Goal: Task Accomplishment & Management: Use online tool/utility

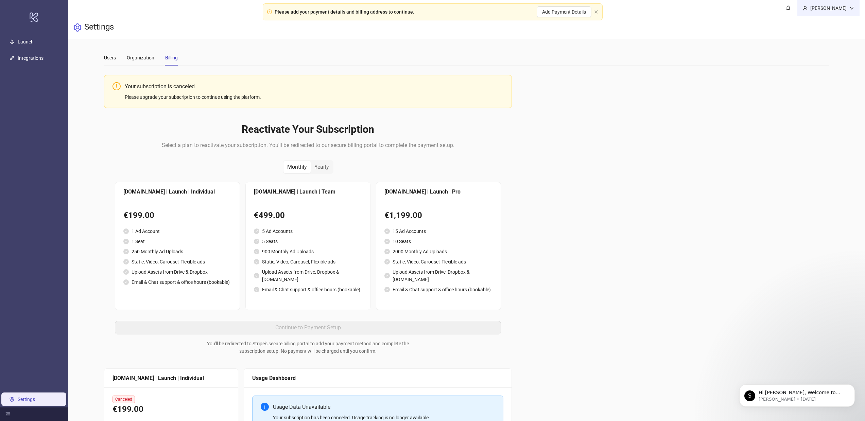
click at [843, 8] on div "[PERSON_NAME]" at bounding box center [828, 7] width 42 height 7
click at [841, 19] on li "Logout" at bounding box center [834, 24] width 48 height 11
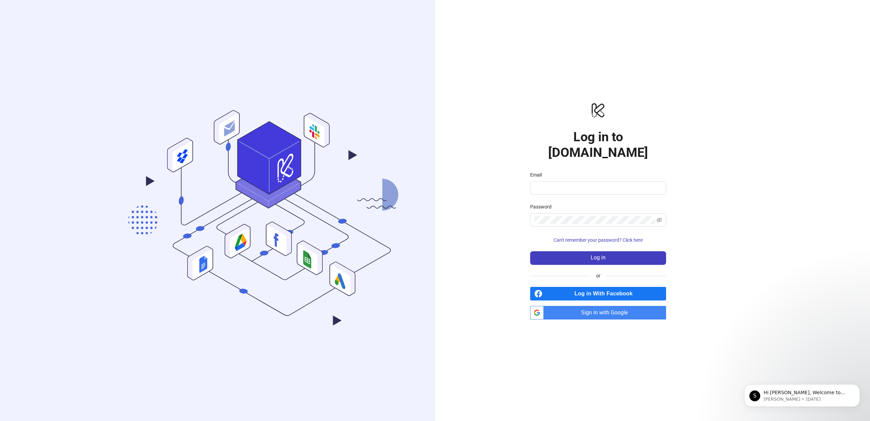
click at [614, 306] on span "Sign in with Google" at bounding box center [606, 313] width 120 height 14
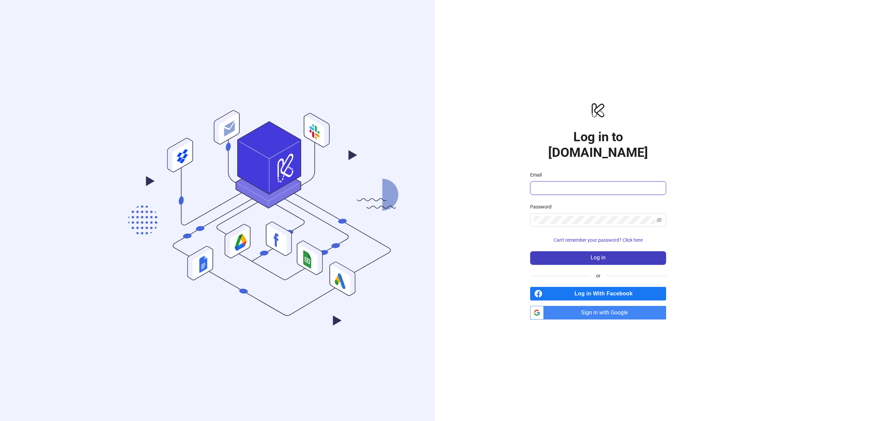
click at [570, 184] on input "Email" at bounding box center [597, 188] width 126 height 8
type input "**********"
click at [530, 251] on button "Log in" at bounding box center [598, 258] width 136 height 14
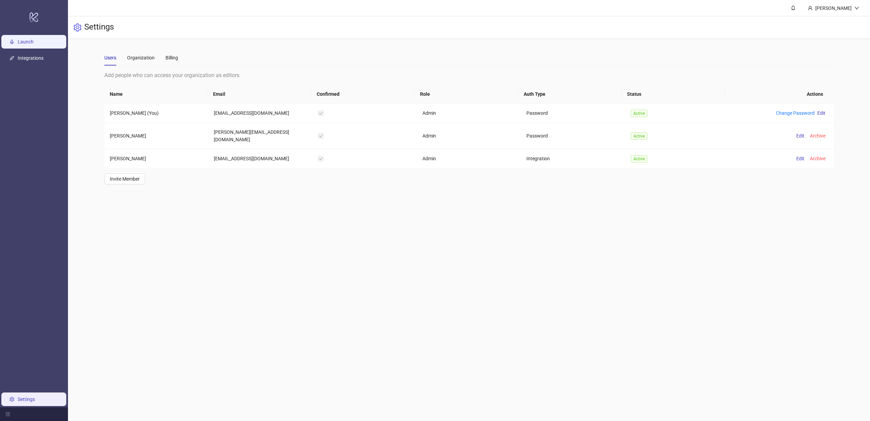
click at [33, 43] on link "Launch" at bounding box center [26, 41] width 16 height 5
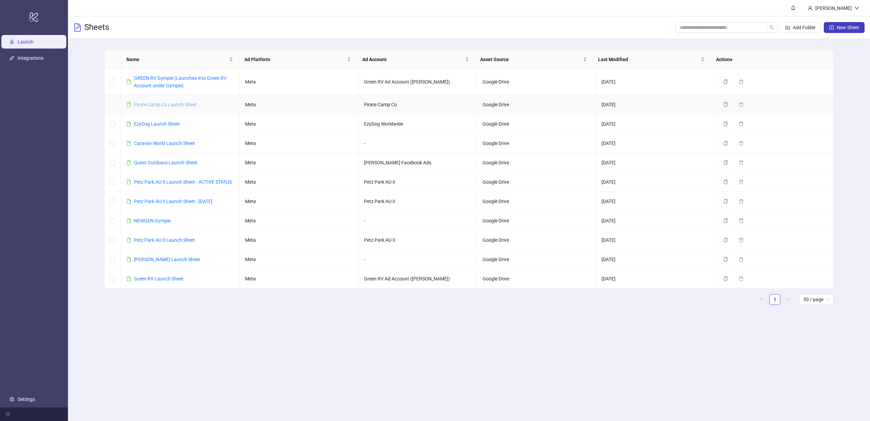
click at [169, 105] on link "Pirate Camp Co Launch Sheet" at bounding box center [165, 104] width 63 height 5
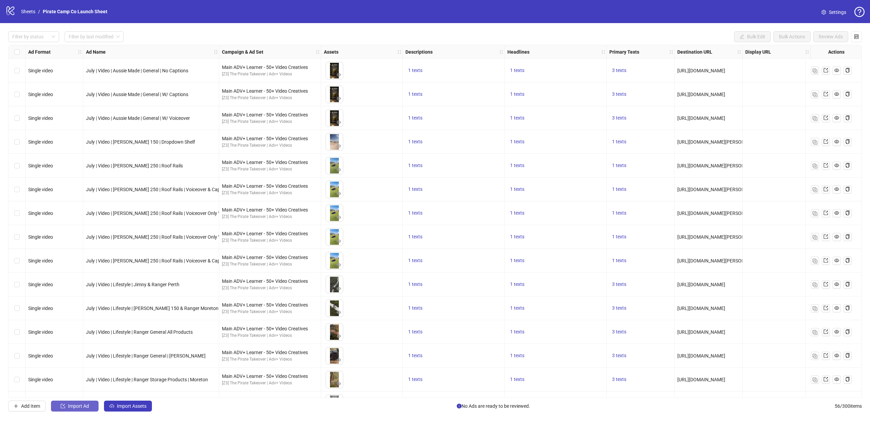
click at [76, 406] on span "Import Ad" at bounding box center [78, 406] width 21 height 5
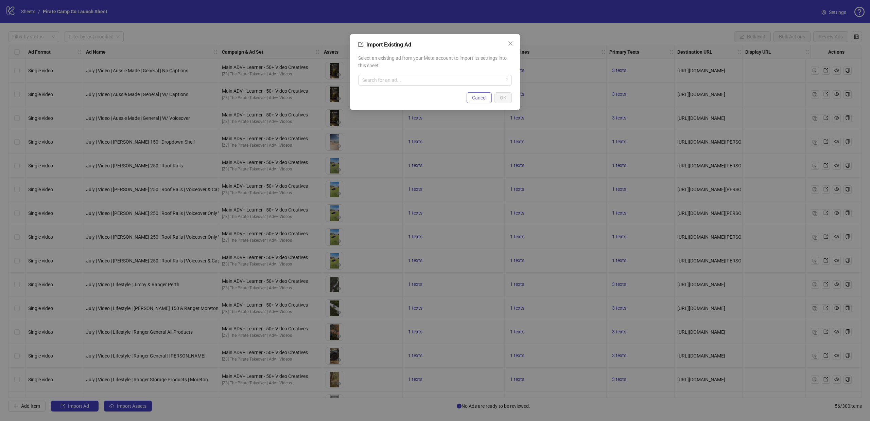
click at [484, 100] on span "Cancel" at bounding box center [479, 97] width 14 height 5
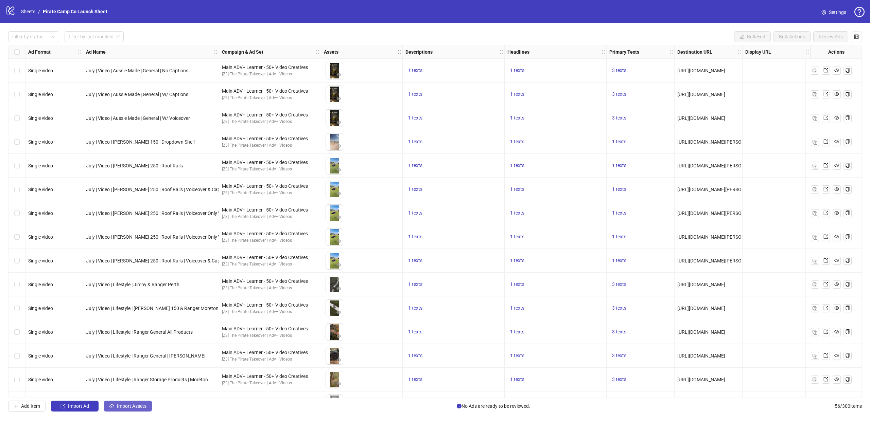
click at [133, 409] on span "Import Assets" at bounding box center [132, 406] width 30 height 5
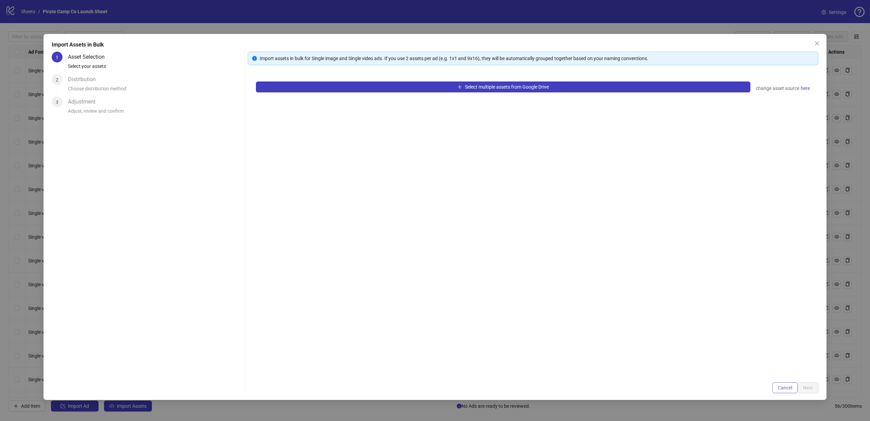
click at [782, 384] on button "Cancel" at bounding box center [784, 388] width 25 height 11
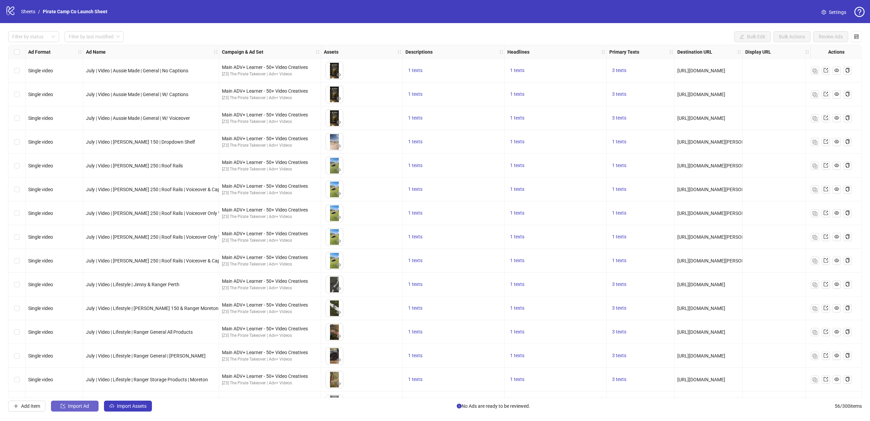
click at [69, 411] on button "Import Ad" at bounding box center [75, 406] width 48 height 11
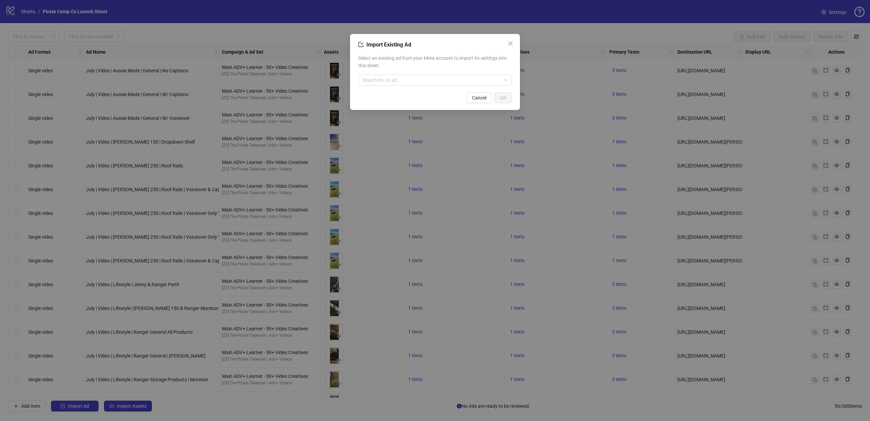
click at [404, 87] on div "Select an existing ad from your Meta account to import its settings into this s…" at bounding box center [435, 70] width 154 height 37
click at [406, 81] on input "search" at bounding box center [431, 80] width 139 height 10
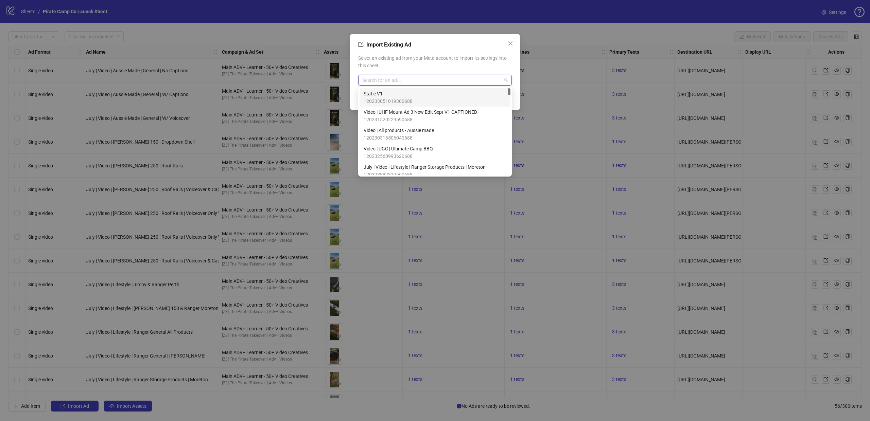
click at [420, 95] on div "Static V1 120233051019300688" at bounding box center [435, 97] width 143 height 15
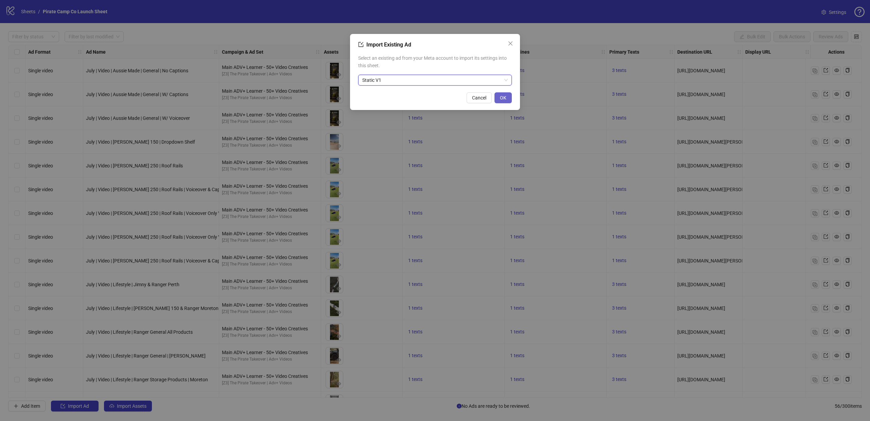
click at [506, 99] on span "OK" at bounding box center [503, 97] width 6 height 5
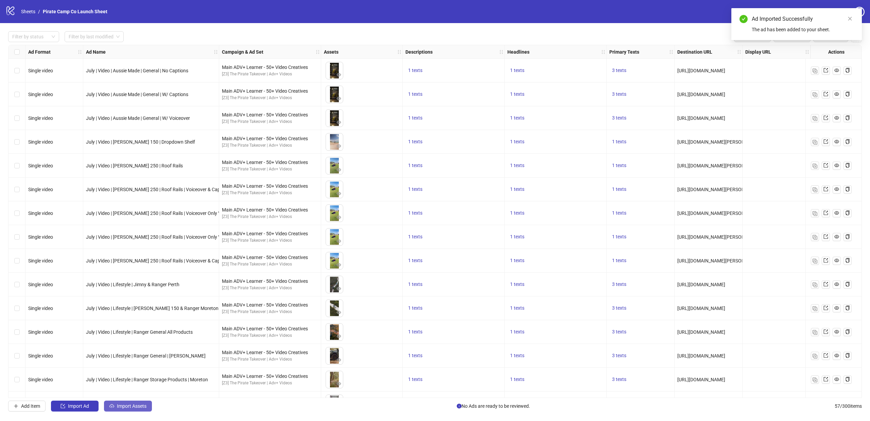
click at [138, 410] on button "Import Assets" at bounding box center [128, 406] width 48 height 11
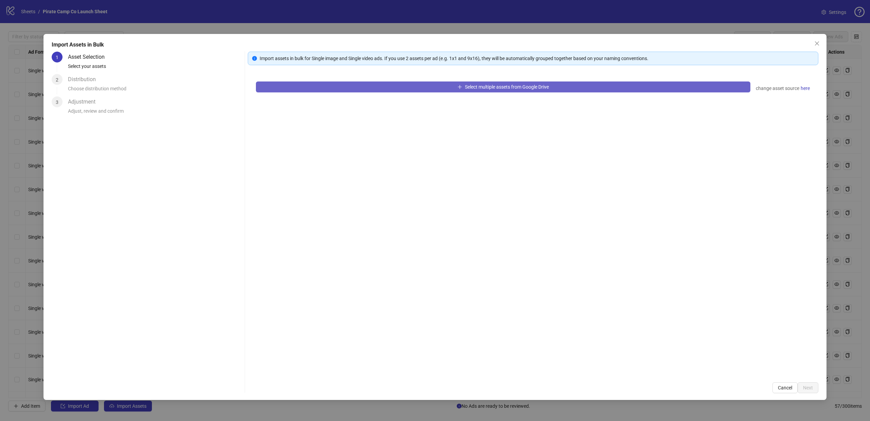
click at [453, 89] on button "Select multiple assets from Google Drive" at bounding box center [503, 87] width 494 height 11
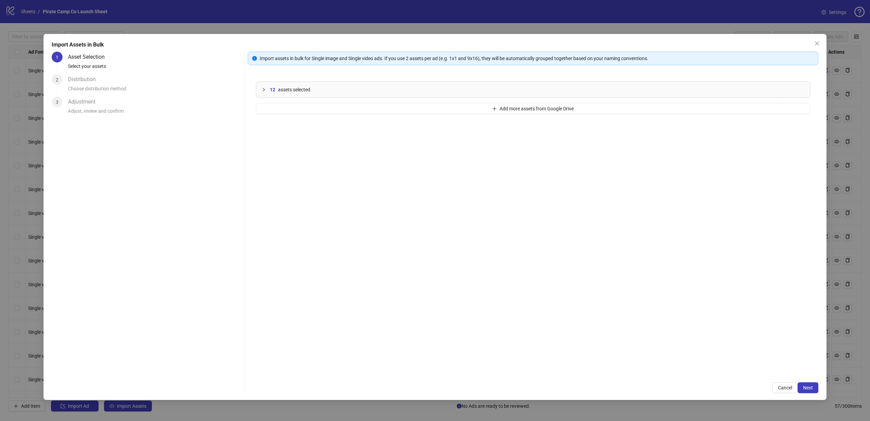
click at [264, 90] on icon "collapsed" at bounding box center [264, 90] width 4 height 4
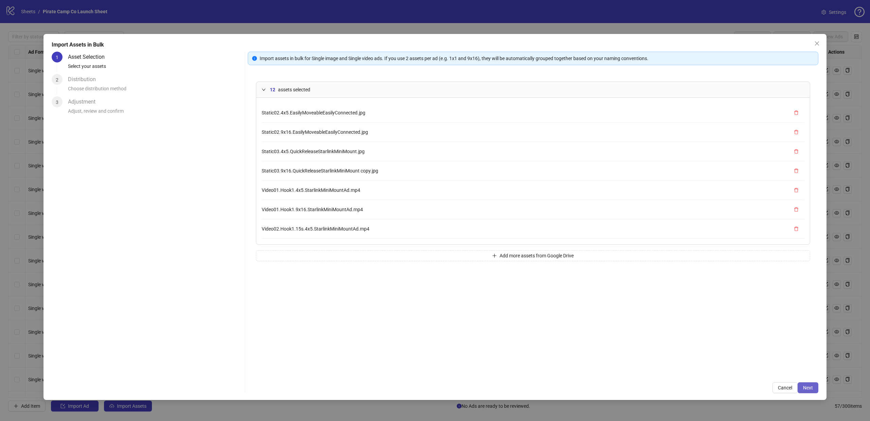
click at [809, 389] on span "Next" at bounding box center [808, 387] width 10 height 5
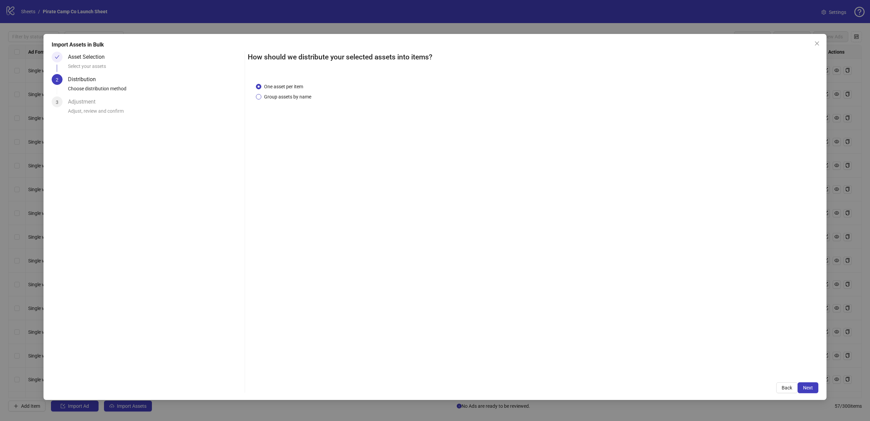
click at [277, 98] on span "Group assets by name" at bounding box center [287, 96] width 53 height 7
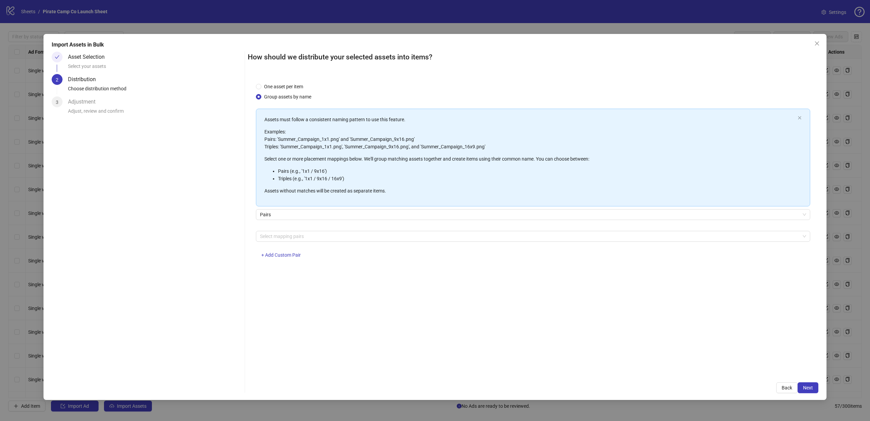
click at [263, 96] on span "Group assets by name" at bounding box center [287, 96] width 53 height 7
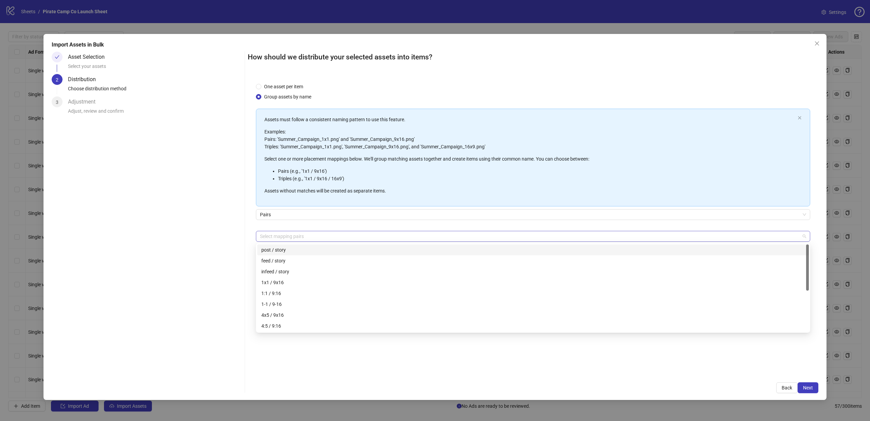
click at [302, 239] on div at bounding box center [529, 237] width 544 height 10
click at [289, 312] on div "4x5 / 9x16" at bounding box center [532, 315] width 543 height 7
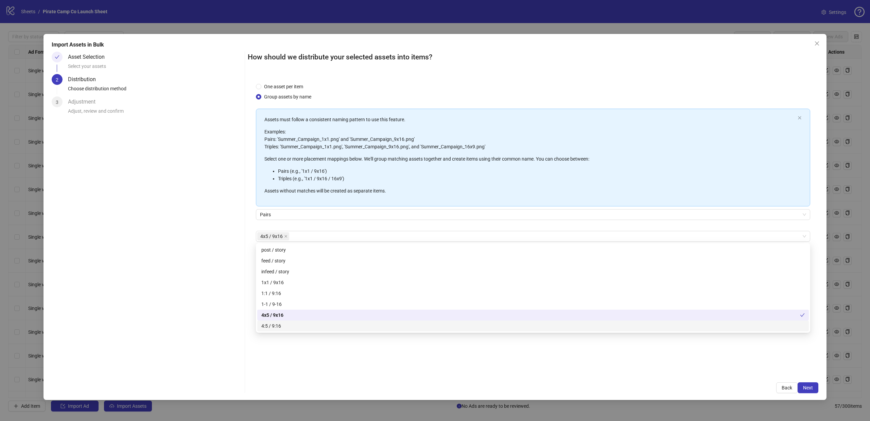
click at [620, 368] on div "One asset per item Group assets by name Assets must follow a consistent naming …" at bounding box center [533, 225] width 570 height 300
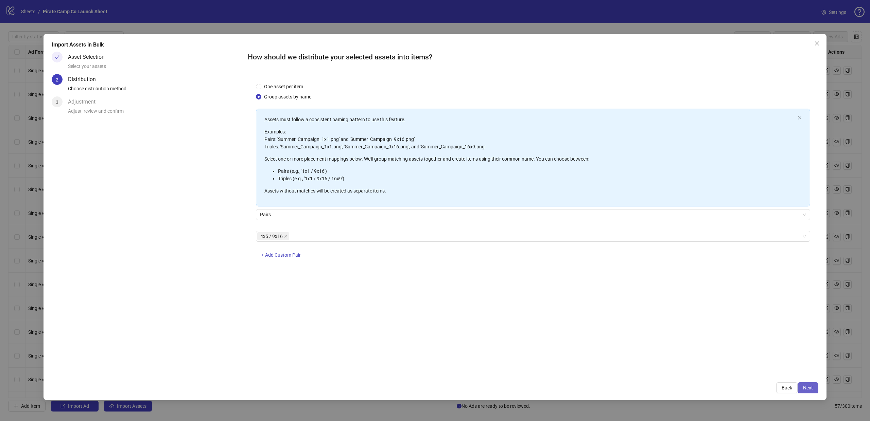
click at [808, 388] on span "Next" at bounding box center [808, 387] width 10 height 5
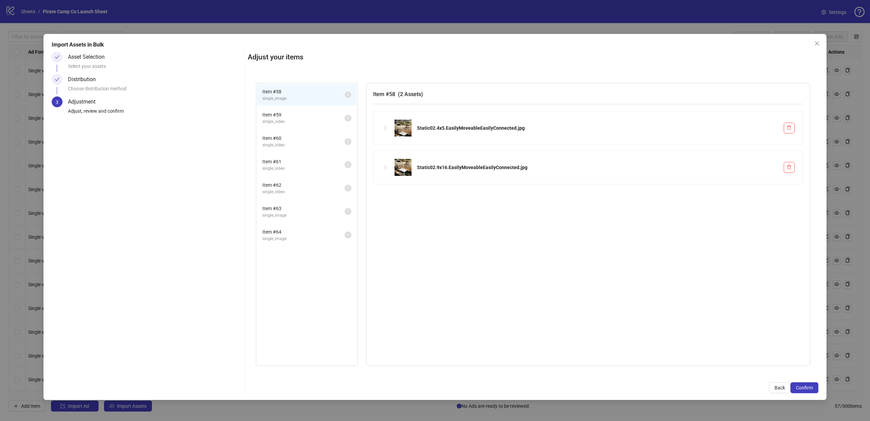
click at [305, 116] on span "Item # 59" at bounding box center [303, 114] width 82 height 7
click at [298, 145] on span "single_video" at bounding box center [303, 145] width 82 height 6
click at [296, 166] on span "single_video" at bounding box center [303, 168] width 82 height 6
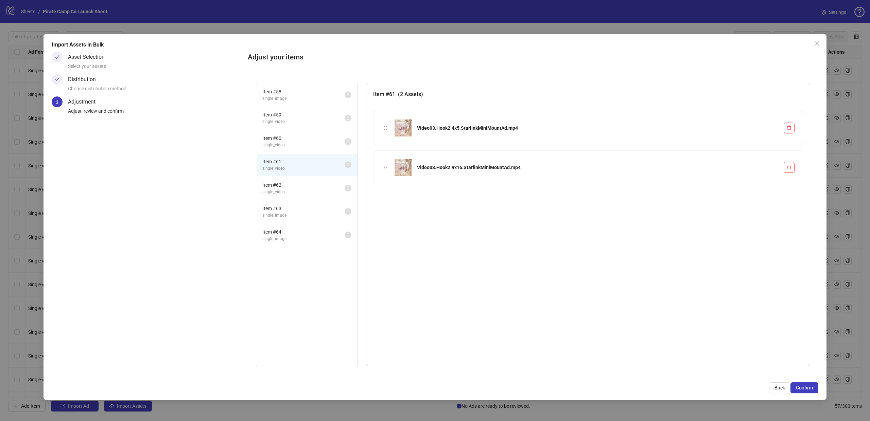
click at [294, 180] on li "Item # 62 single_video 2" at bounding box center [307, 188] width 100 height 22
click at [293, 196] on li "Item # 62 single_video 2" at bounding box center [307, 188] width 100 height 22
click at [300, 224] on div "Item # 64 single_image 1" at bounding box center [306, 235] width 101 height 23
click at [300, 218] on li "Item # 63 single_image 1" at bounding box center [307, 212] width 100 height 22
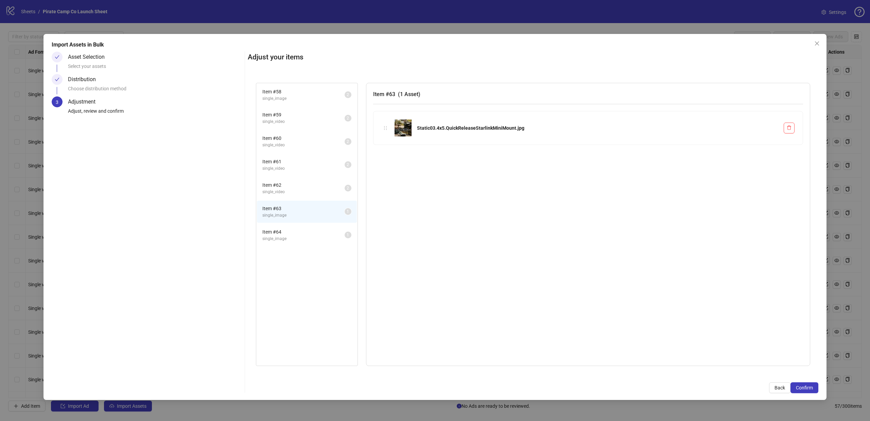
click at [302, 231] on span "Item # 64" at bounding box center [303, 231] width 82 height 7
click at [293, 213] on span "single_image" at bounding box center [303, 215] width 82 height 6
click at [291, 236] on span "single_image" at bounding box center [303, 239] width 82 height 6
click at [292, 222] on li "Item # 63 single_image 1" at bounding box center [307, 212] width 100 height 22
click at [292, 237] on span "single_image" at bounding box center [303, 239] width 82 height 6
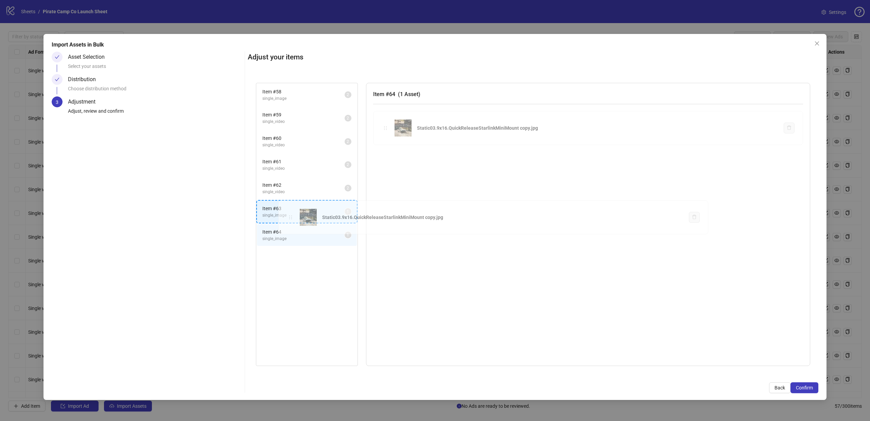
drag, startPoint x: 384, startPoint y: 127, endPoint x: 289, endPoint y: 217, distance: 130.5
click at [289, 217] on div "Item # 58 single_image 2 Item # 59 single_video 2 Item # 60 single_video 2 Item…" at bounding box center [533, 225] width 570 height 300
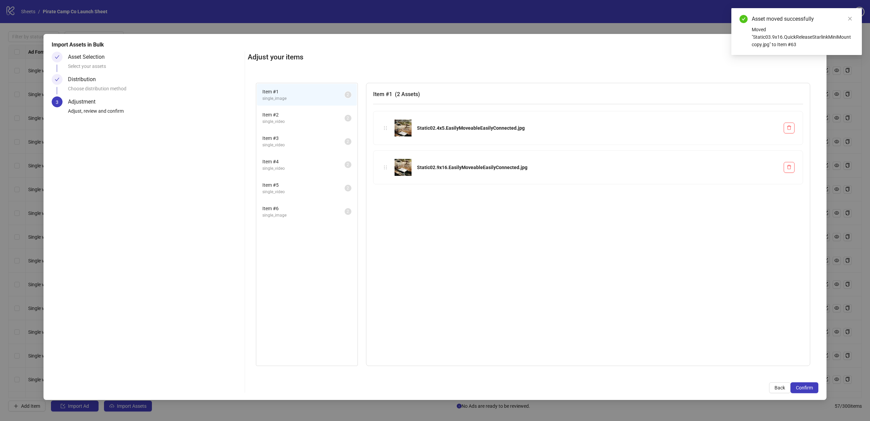
click at [291, 215] on span "single_image" at bounding box center [303, 215] width 82 height 6
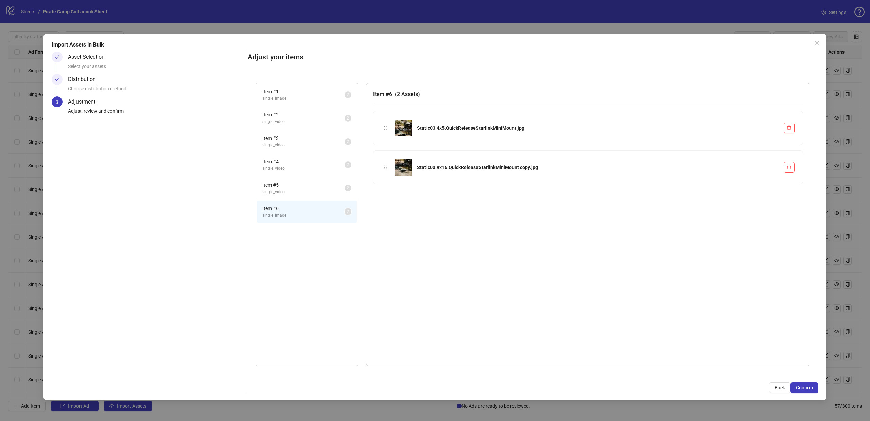
click at [299, 190] on span "single_video" at bounding box center [303, 192] width 82 height 6
click at [303, 162] on span "Item # 4" at bounding box center [303, 161] width 82 height 7
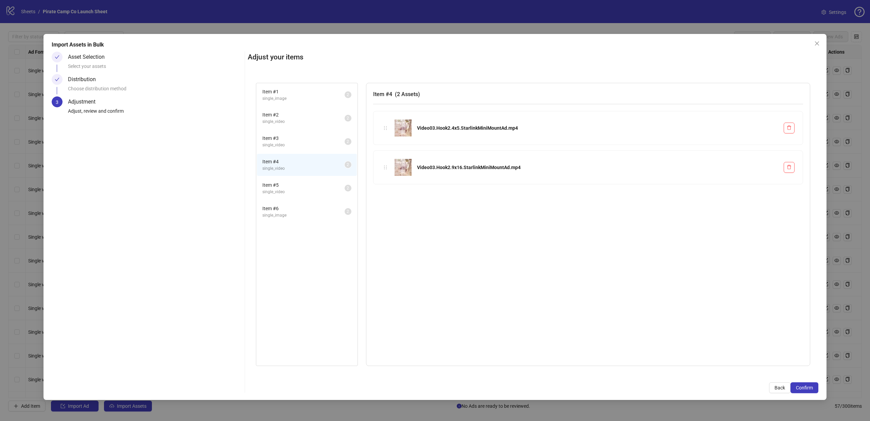
click at [303, 137] on span "Item # 3" at bounding box center [303, 138] width 82 height 7
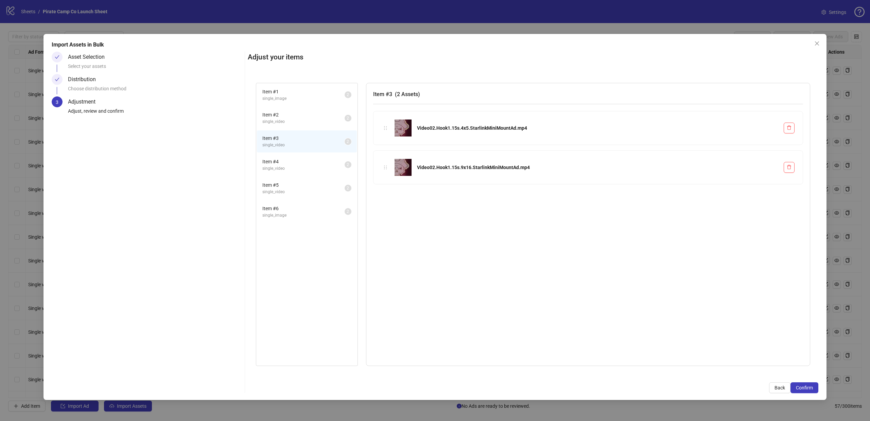
click at [303, 122] on span "single_video" at bounding box center [303, 122] width 82 height 6
click at [304, 104] on li "Item # 1 single_image 2" at bounding box center [307, 95] width 100 height 22
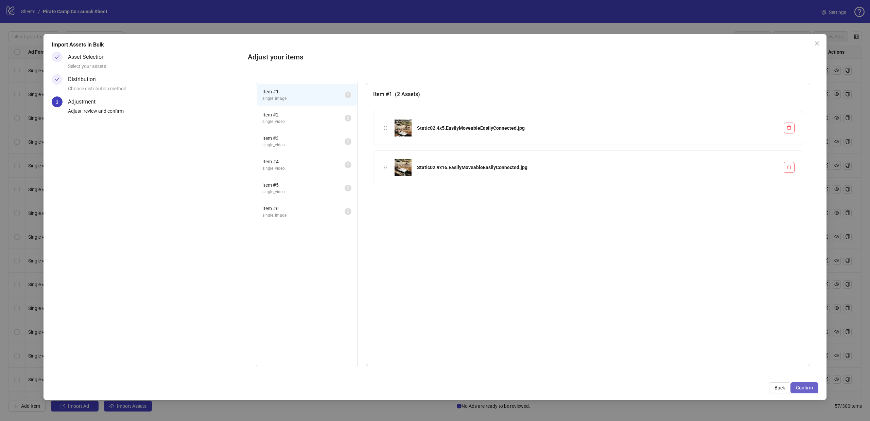
click at [808, 386] on span "Confirm" at bounding box center [804, 387] width 17 height 5
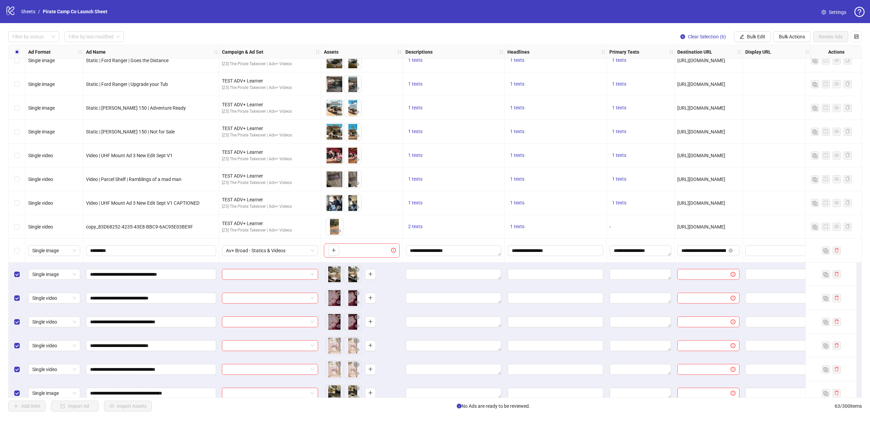
scroll to position [1162, 0]
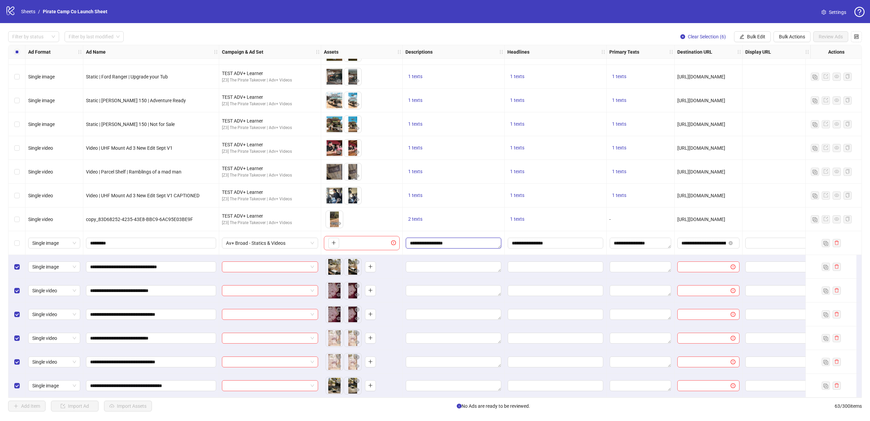
click at [466, 242] on textarea "**********" at bounding box center [453, 243] width 95 height 11
click at [461, 276] on textarea "**********" at bounding box center [449, 276] width 85 height 17
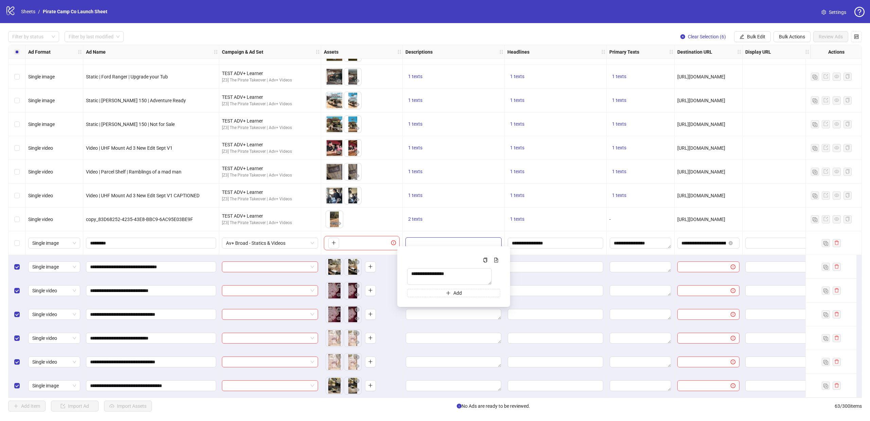
click at [454, 231] on div "**********" at bounding box center [454, 243] width 102 height 24
click at [750, 37] on span "Bulk Edit" at bounding box center [756, 36] width 18 height 5
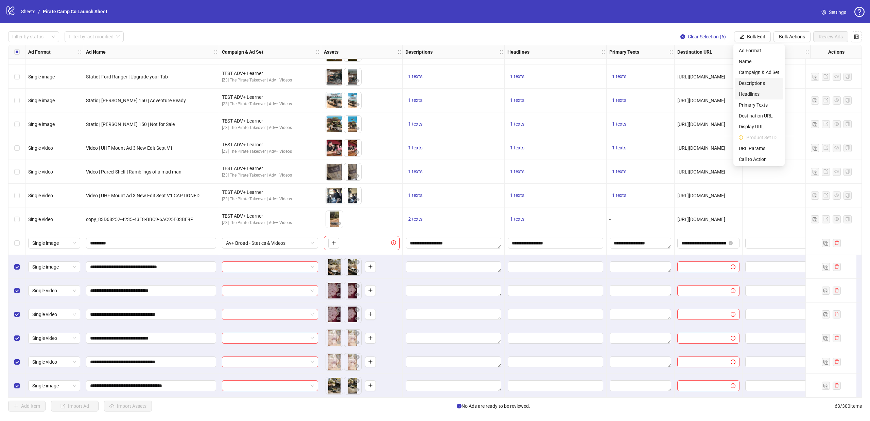
click at [755, 84] on span "Descriptions" at bounding box center [759, 83] width 40 height 7
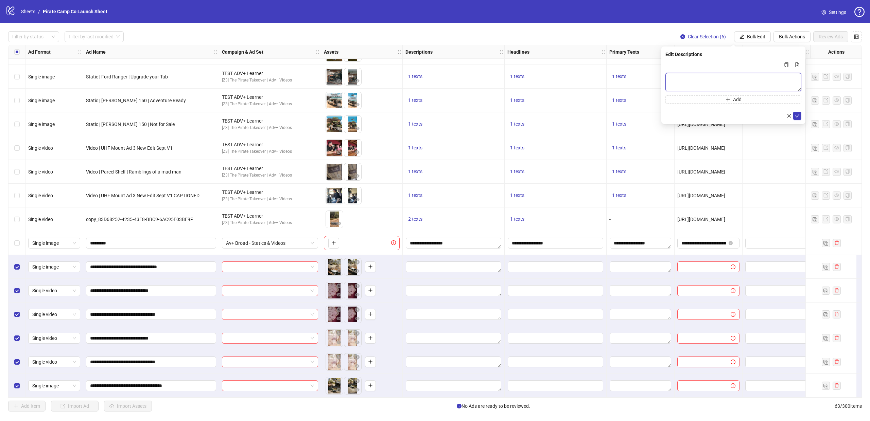
click at [722, 89] on textarea "Multi-text input container - paste or copy values" at bounding box center [733, 82] width 136 height 18
paste textarea "**********"
type textarea "**********"
click at [800, 116] on button "submit" at bounding box center [797, 116] width 8 height 8
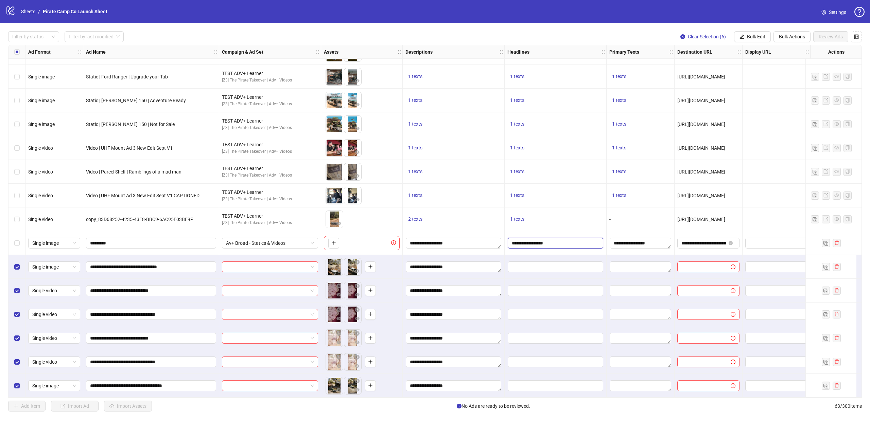
click at [536, 245] on input "**********" at bounding box center [555, 243] width 95 height 11
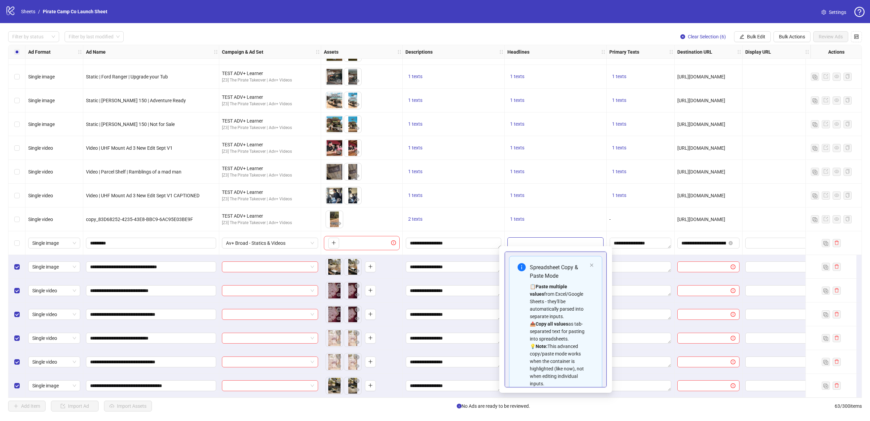
click at [536, 245] on input "**********" at bounding box center [555, 243] width 95 height 11
click at [537, 239] on input "**********" at bounding box center [555, 243] width 95 height 11
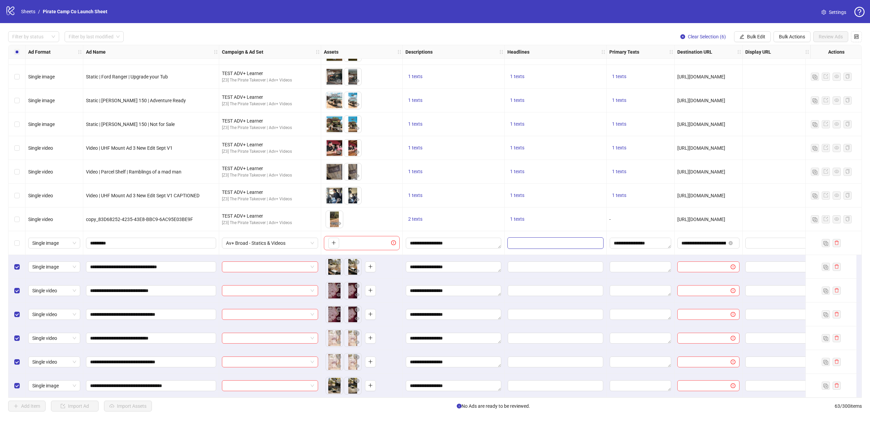
click at [537, 239] on input "**********" at bounding box center [555, 243] width 95 height 11
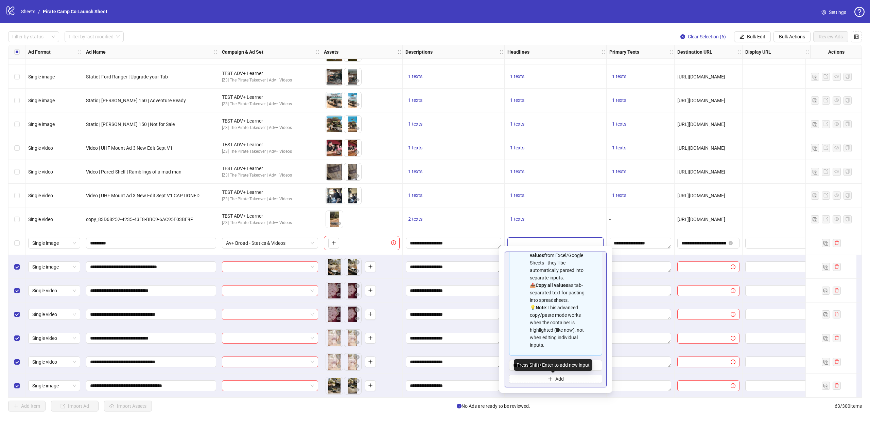
click at [547, 364] on div "Press Shift+Enter to add new input" at bounding box center [553, 365] width 78 height 12
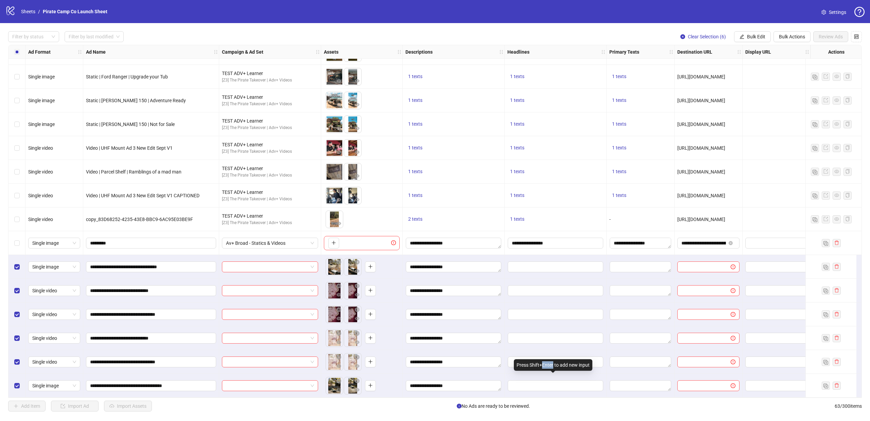
click at [547, 364] on div "Press Shift+Enter to add new input" at bounding box center [553, 365] width 78 height 12
click at [543, 234] on div "**********" at bounding box center [556, 243] width 102 height 24
click at [543, 238] on input "**********" at bounding box center [555, 243] width 95 height 11
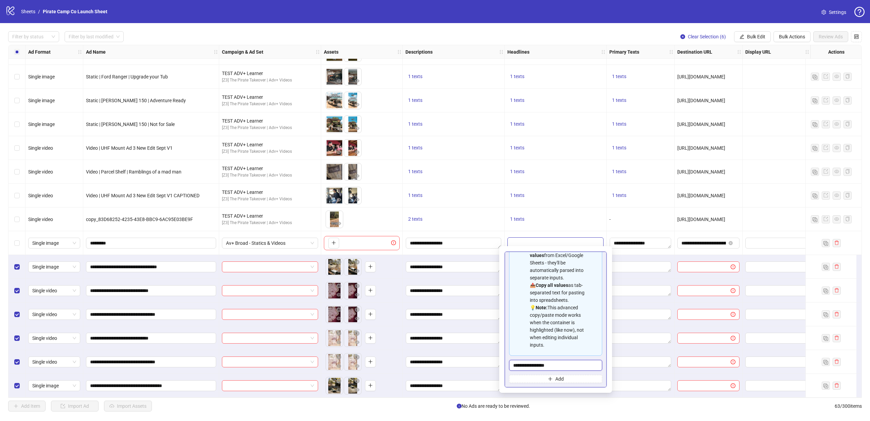
click at [556, 364] on input "**********" at bounding box center [555, 365] width 93 height 11
click at [511, 247] on body "logo/logo-mobile Sheets / Pirate Camp Co Launch Sheet Settings Filter by status…" at bounding box center [435, 210] width 870 height 421
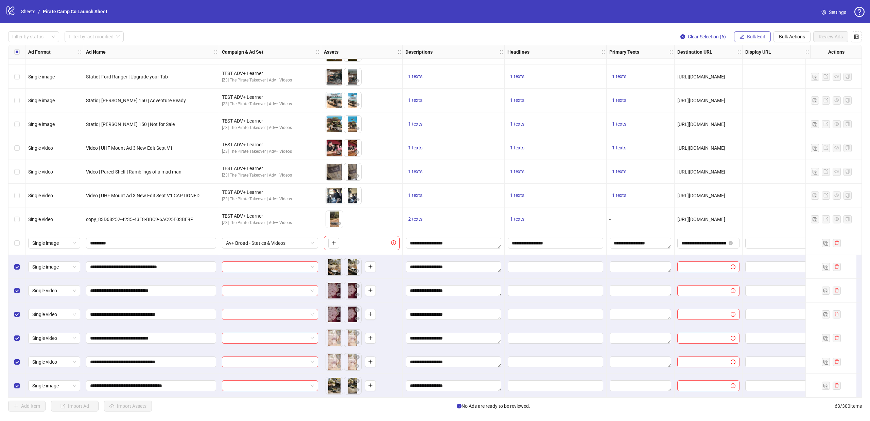
click at [746, 41] on button "Bulk Edit" at bounding box center [752, 36] width 37 height 11
click at [755, 94] on span "Headlines" at bounding box center [759, 93] width 40 height 7
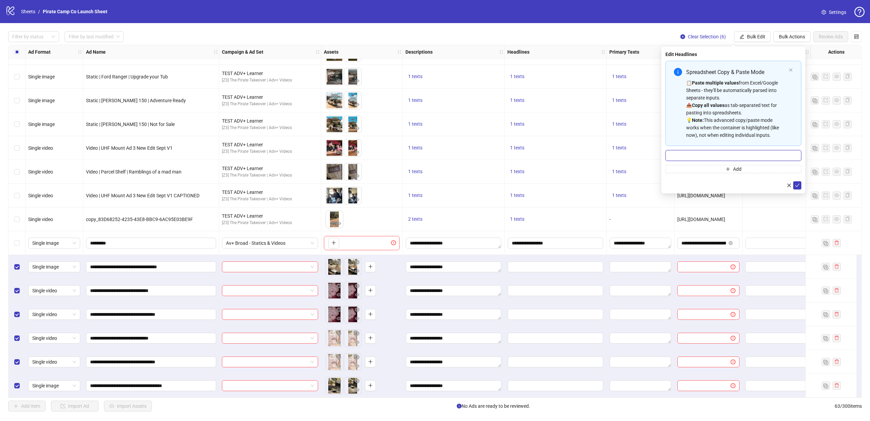
click at [688, 155] on input "Multi-input container - paste or copy values" at bounding box center [733, 155] width 136 height 11
paste input "**********"
type input "**********"
click at [798, 185] on icon "check" at bounding box center [797, 185] width 4 height 3
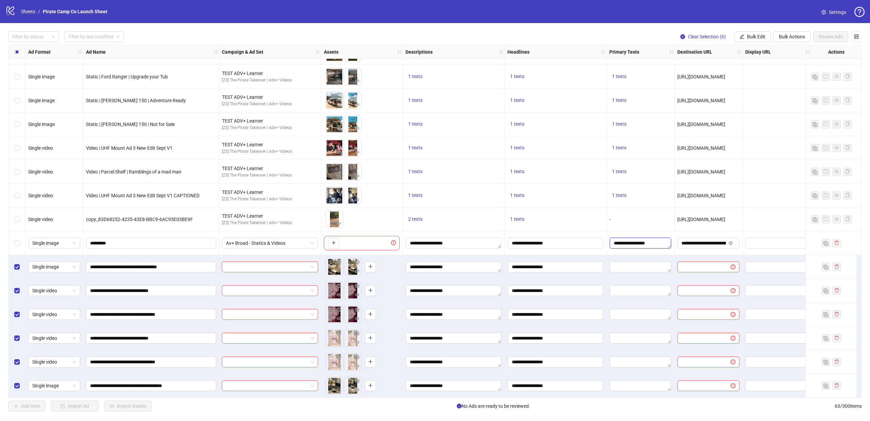
click at [645, 245] on textarea "Edit values" at bounding box center [640, 243] width 61 height 11
click at [637, 243] on textarea "Edit values" at bounding box center [640, 243] width 61 height 11
click at [642, 241] on textarea "Edit values" at bounding box center [640, 243] width 61 height 11
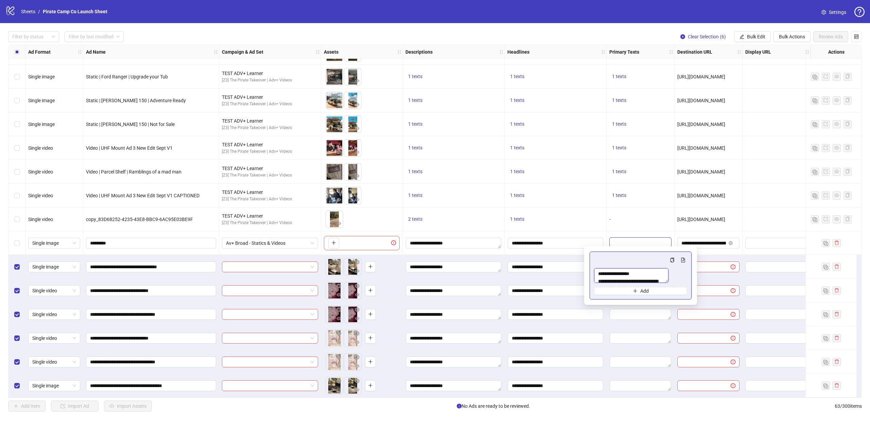
click at [625, 276] on textarea "Multi-text input container - paste or copy values" at bounding box center [631, 275] width 74 height 15
click at [621, 275] on textarea "Multi-text input container - paste or copy values" at bounding box center [631, 275] width 74 height 15
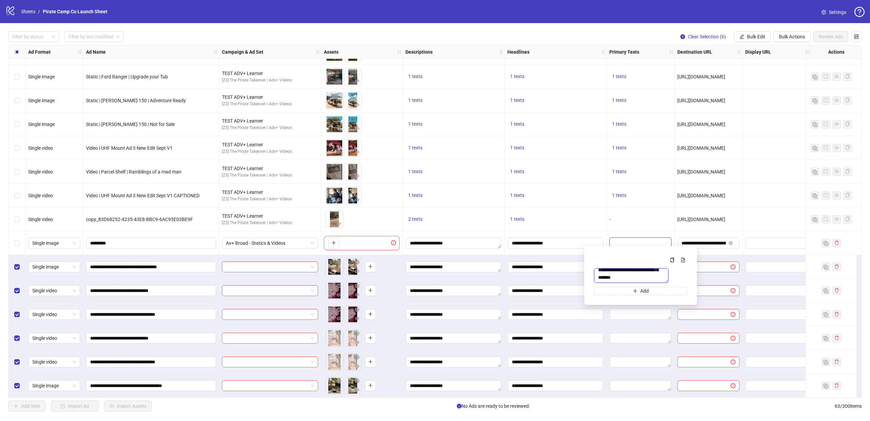
drag, startPoint x: 598, startPoint y: 272, endPoint x: 770, endPoint y: 374, distance: 199.2
click at [770, 374] on body "logo/logo-mobile Sheets / Pirate Camp Co Launch Sheet Settings Filter by status…" at bounding box center [435, 210] width 870 height 421
click at [645, 364] on textarea "Edit values" at bounding box center [640, 362] width 61 height 11
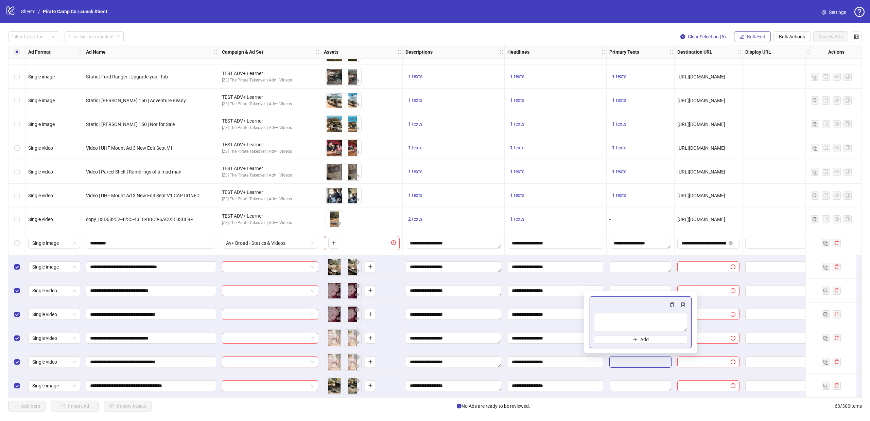
click at [756, 35] on span "Bulk Edit" at bounding box center [756, 36] width 18 height 5
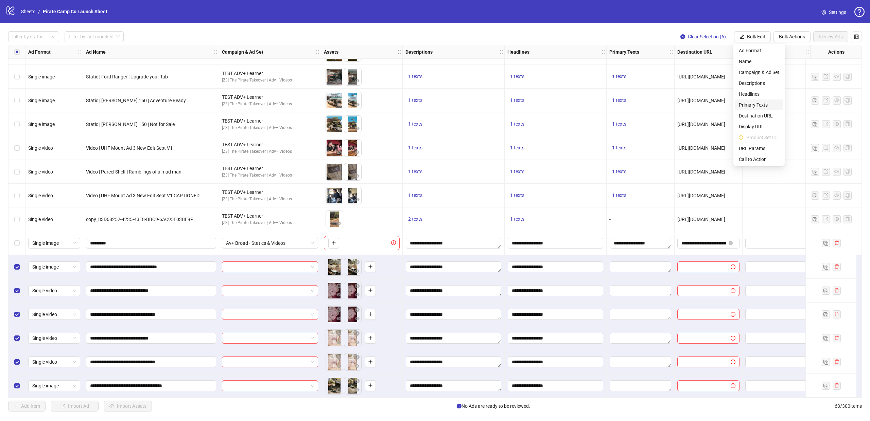
click at [756, 103] on span "Primary Texts" at bounding box center [759, 104] width 40 height 7
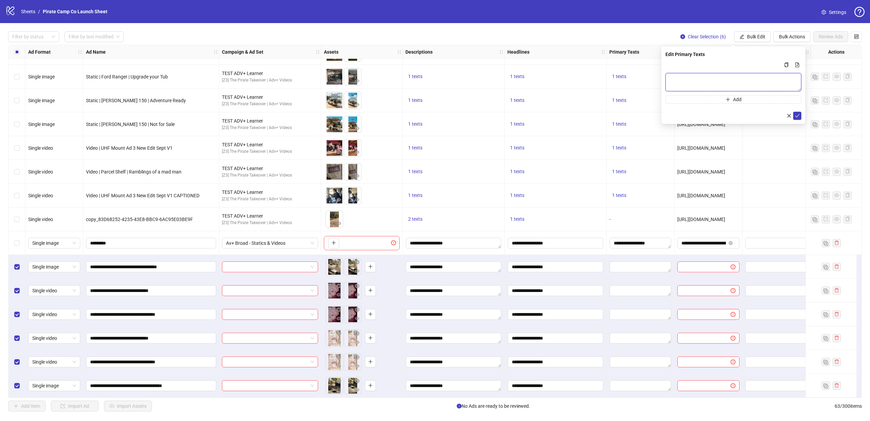
click at [695, 84] on textarea "Multi-text input container - paste or copy values" at bounding box center [733, 82] width 136 height 18
paste textarea "**********"
type textarea "**********"
click at [798, 113] on icon "check" at bounding box center [797, 115] width 5 height 5
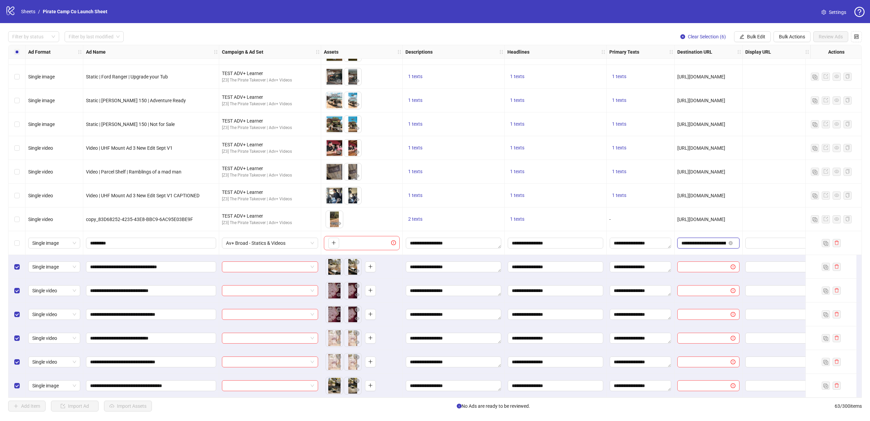
click at [708, 240] on input "**********" at bounding box center [703, 243] width 45 height 7
click at [705, 241] on input "**********" at bounding box center [703, 243] width 45 height 7
click at [755, 35] on span "Bulk Edit" at bounding box center [756, 36] width 18 height 5
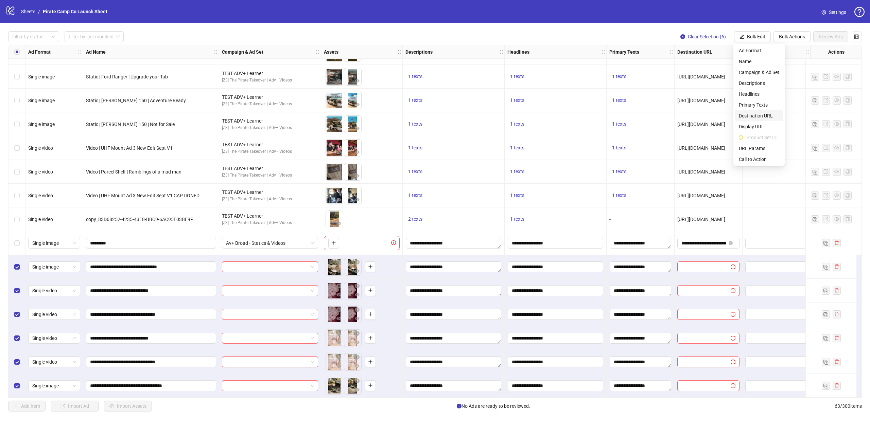
click at [755, 119] on span "Destination URL" at bounding box center [759, 115] width 40 height 7
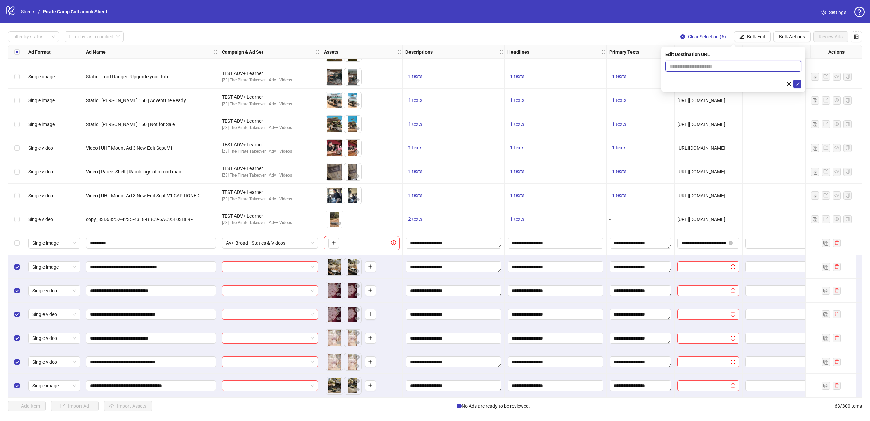
click at [689, 66] on input "text" at bounding box center [730, 66] width 122 height 7
paste input "**********"
type input "**********"
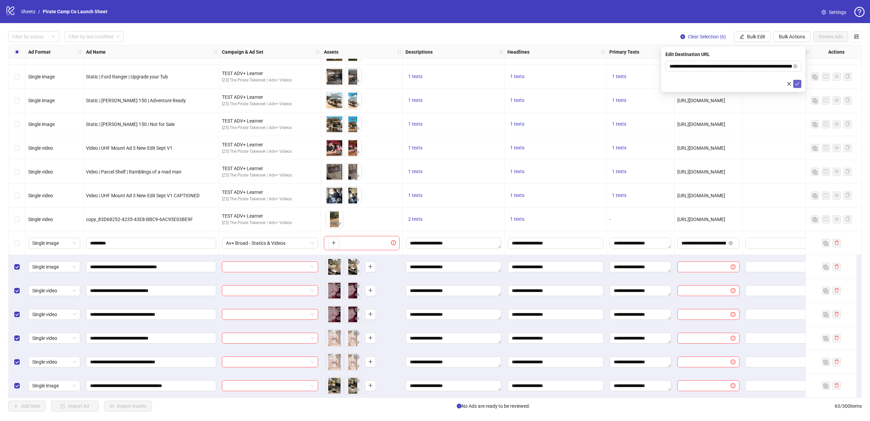
click at [800, 85] on button "submit" at bounding box center [797, 84] width 8 height 8
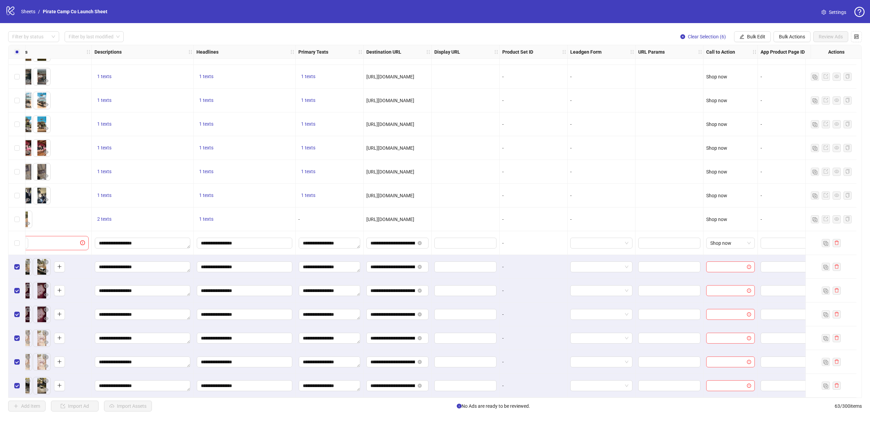
scroll to position [1162, 331]
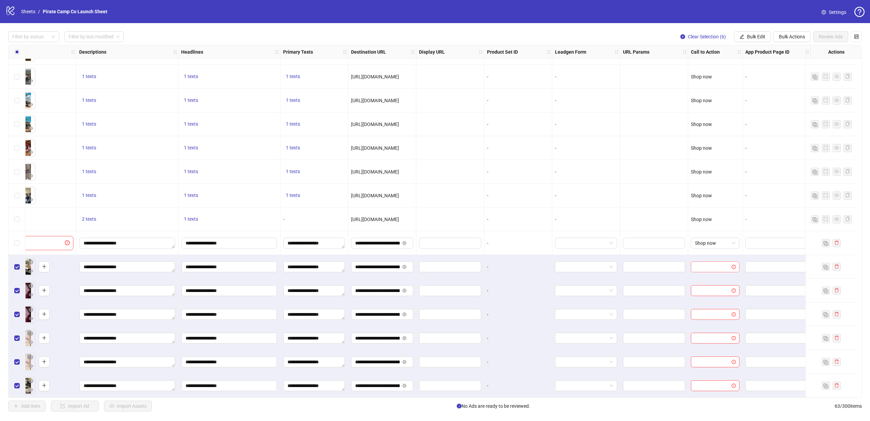
click at [703, 262] on input "search" at bounding box center [712, 267] width 34 height 10
click at [752, 34] on span "Bulk Edit" at bounding box center [756, 36] width 18 height 5
click at [756, 156] on span "Call to Action" at bounding box center [759, 159] width 40 height 7
click at [721, 65] on input "search" at bounding box center [730, 66] width 122 height 10
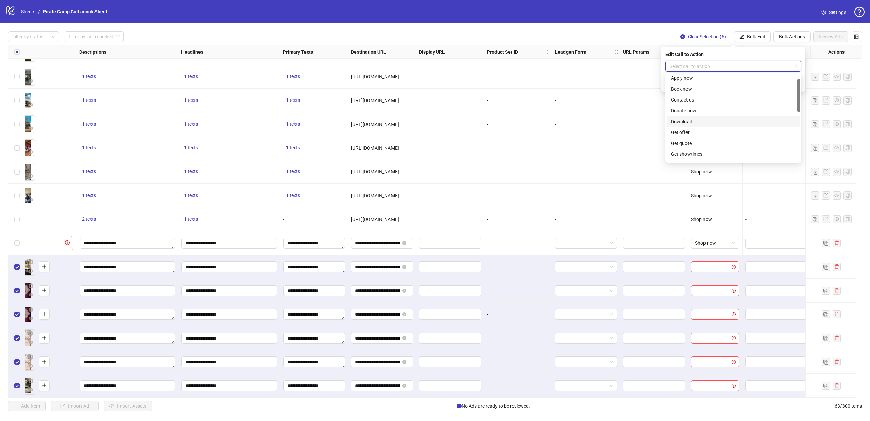
scroll to position [141, 0]
click at [695, 100] on div "Shop now" at bounding box center [733, 101] width 125 height 7
click at [798, 85] on icon "check" at bounding box center [797, 84] width 5 height 5
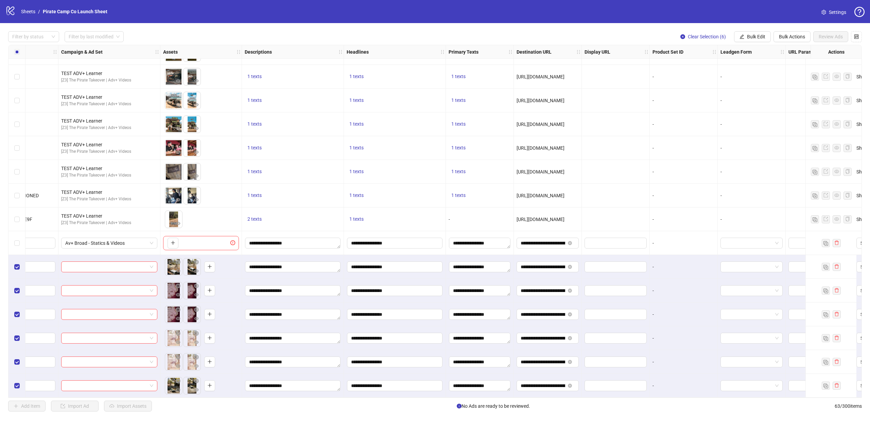
scroll to position [1162, 0]
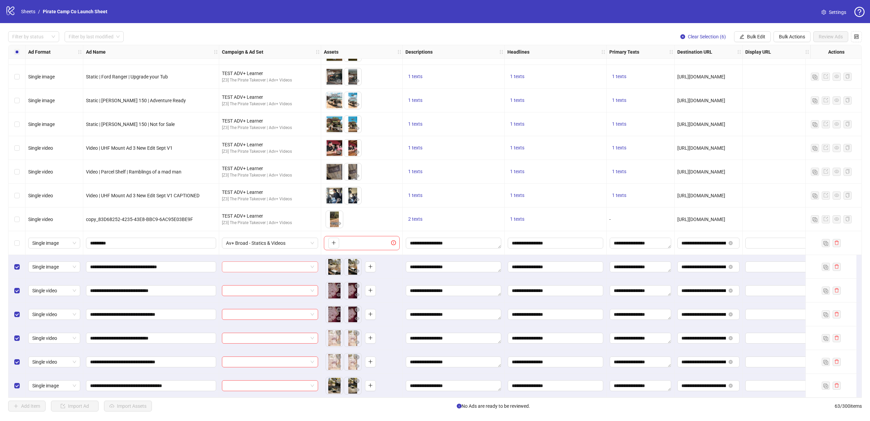
click at [314, 264] on span at bounding box center [270, 267] width 88 height 10
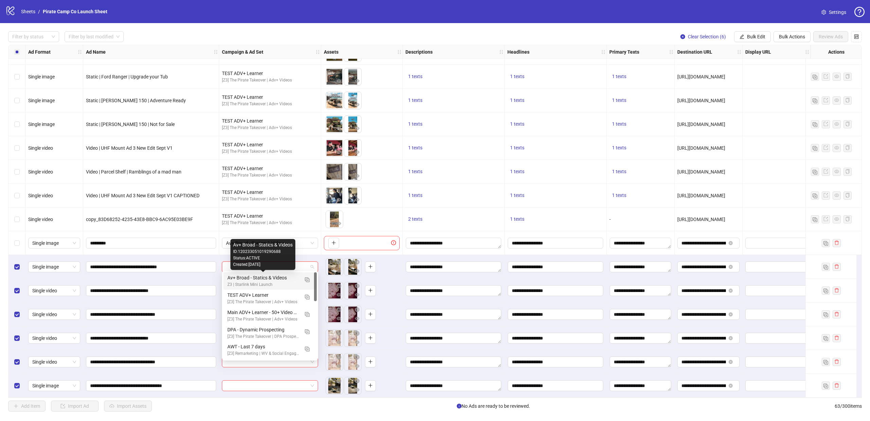
click at [278, 278] on div "Av+ Broad - Statics & Videos" at bounding box center [263, 277] width 72 height 7
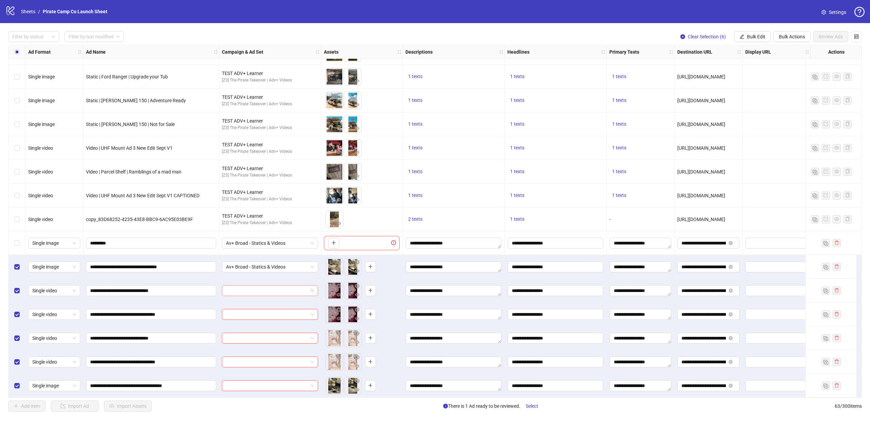
click at [312, 289] on span at bounding box center [270, 291] width 88 height 10
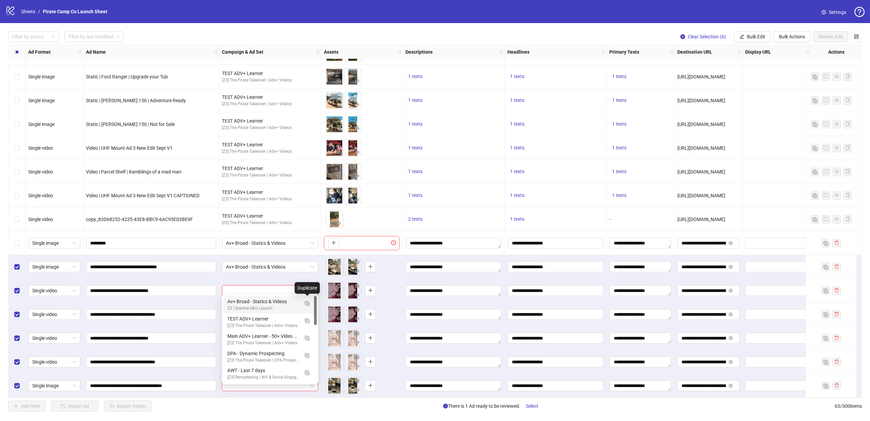
click at [255, 303] on div "Av+ Broad - Statics & Videos" at bounding box center [263, 301] width 72 height 7
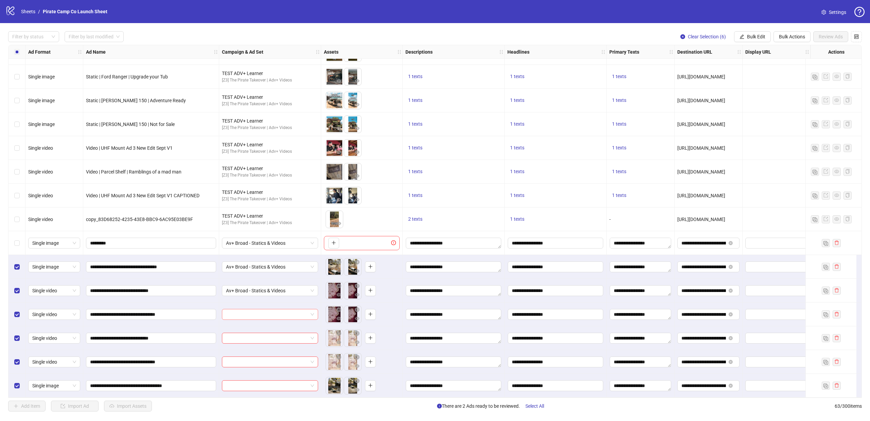
click at [297, 311] on input "search" at bounding box center [267, 315] width 82 height 10
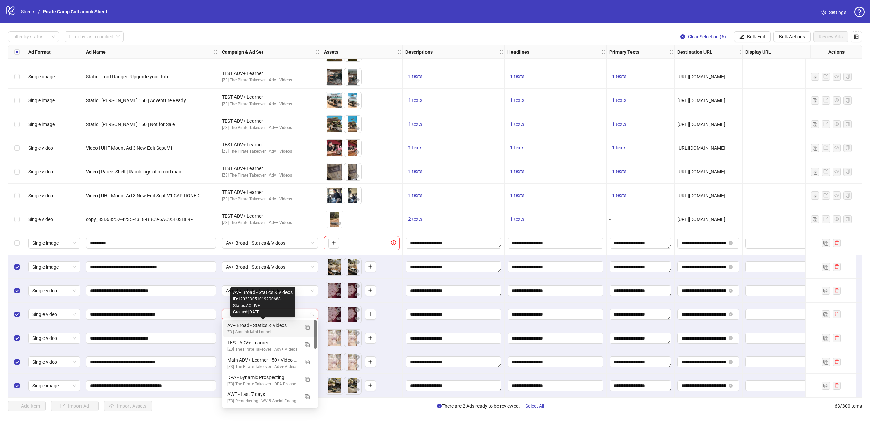
click at [269, 331] on div "Z3 | Starlink Mini Launch" at bounding box center [263, 332] width 72 height 6
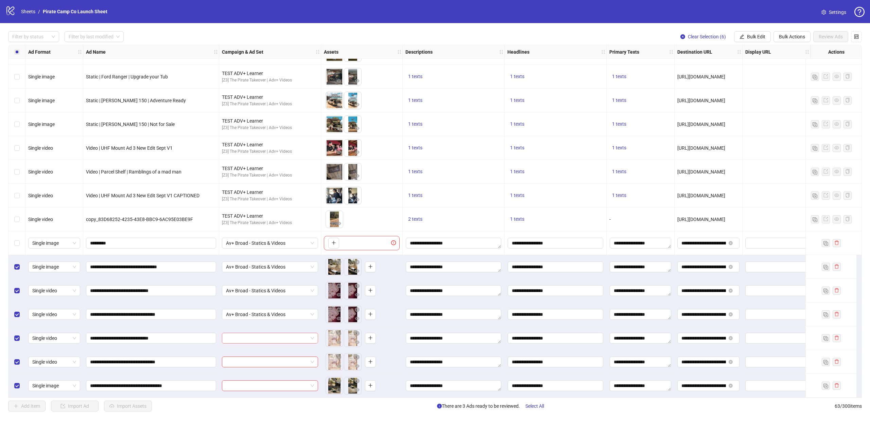
click at [305, 337] on input "search" at bounding box center [267, 338] width 82 height 10
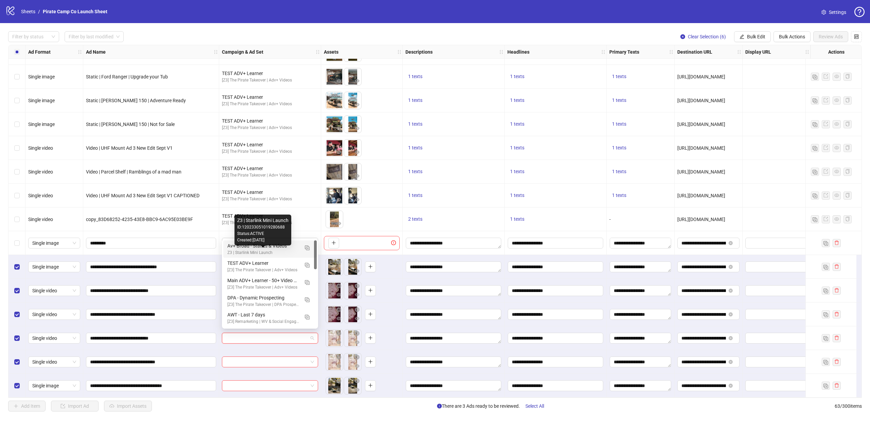
click at [259, 252] on div "Z3 | Starlink Mini Launch" at bounding box center [263, 253] width 72 height 6
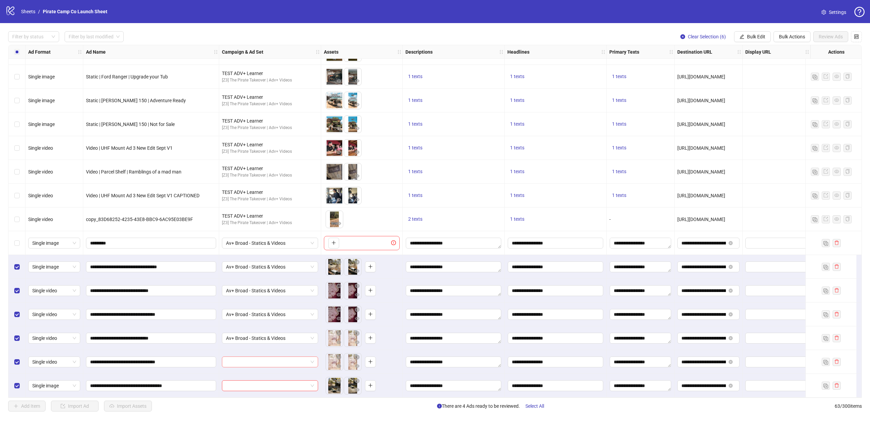
click at [293, 364] on input "search" at bounding box center [267, 362] width 82 height 10
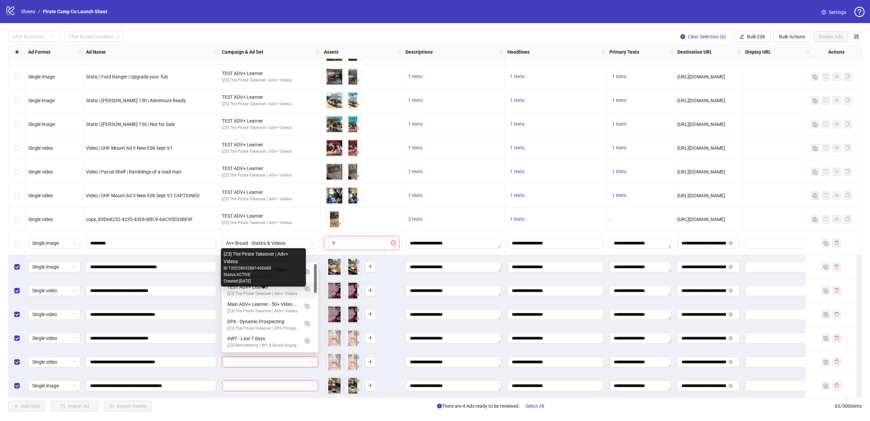
click at [265, 277] on div "Status: ACTIVE" at bounding box center [264, 275] width 80 height 6
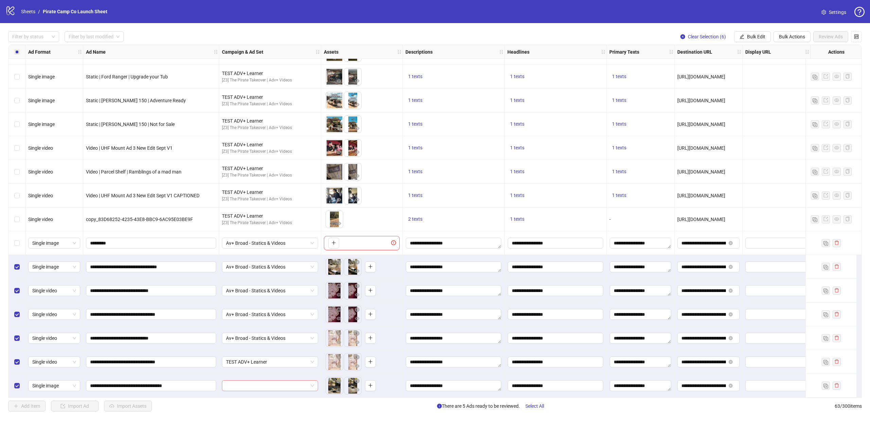
click at [284, 381] on input "search" at bounding box center [267, 386] width 82 height 10
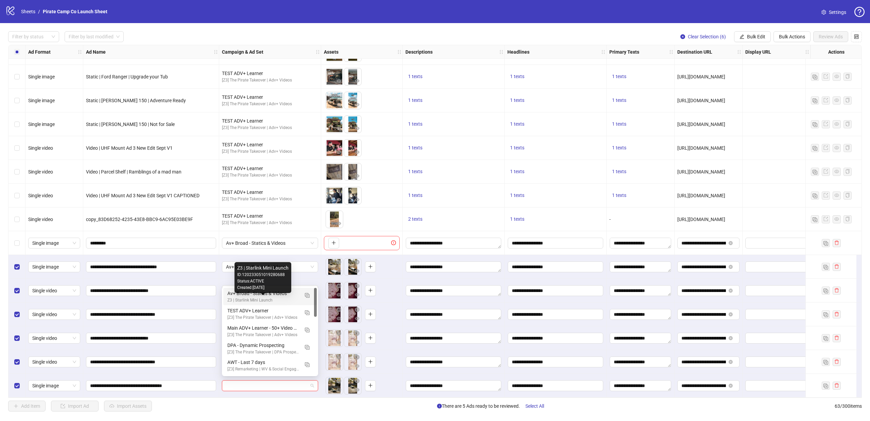
click at [260, 298] on div "Z3 | Starlink Mini Launch" at bounding box center [263, 300] width 72 height 6
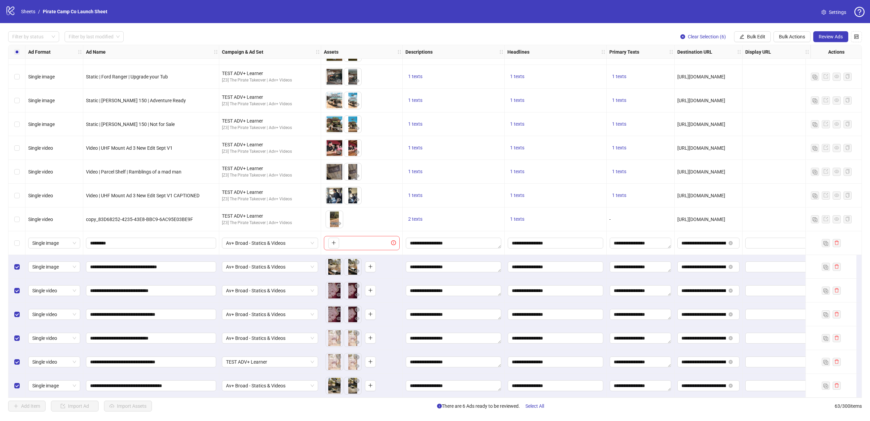
click at [280, 353] on div "TEST ADV+ Learner" at bounding box center [270, 362] width 102 height 24
click at [279, 359] on span "TEST ADV+ Learner" at bounding box center [270, 362] width 88 height 10
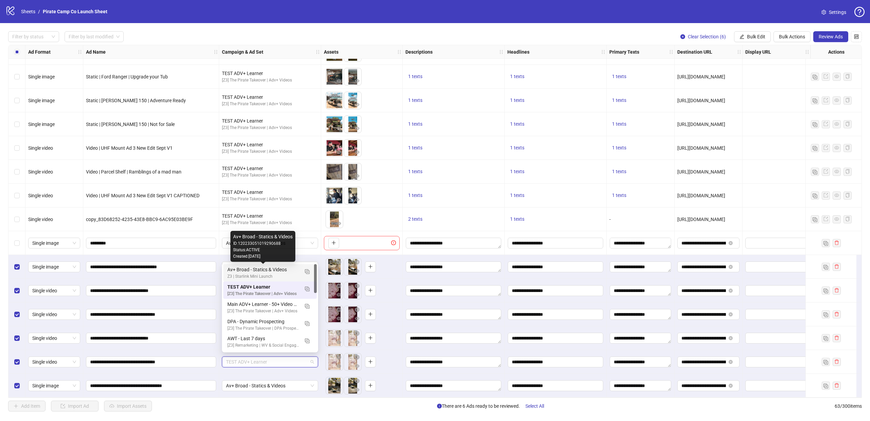
click at [289, 271] on div "Av+ Broad - Statics & Videos" at bounding box center [263, 269] width 72 height 7
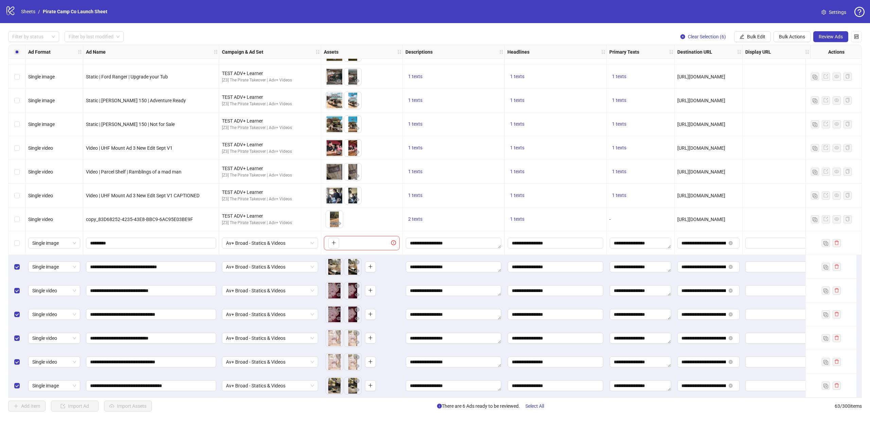
click at [314, 249] on div "Av+ Broad - Statics & Videos" at bounding box center [270, 243] width 102 height 24
click at [835, 37] on span "Review Ads" at bounding box center [830, 36] width 24 height 5
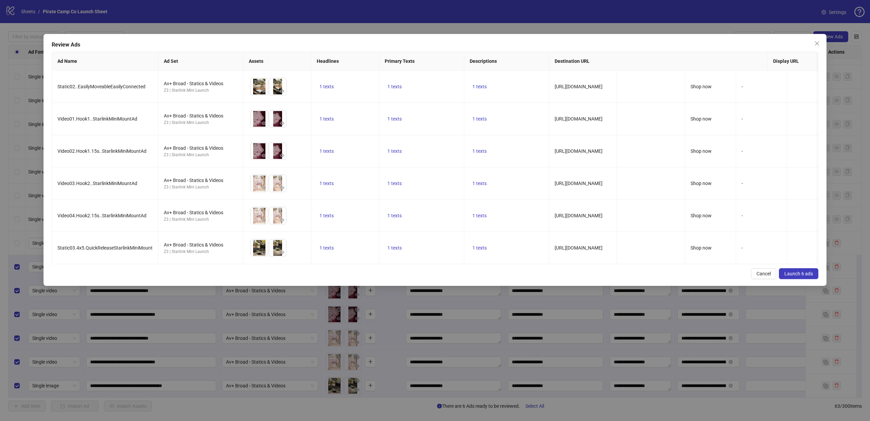
click at [796, 277] on span "Launch 6 ads" at bounding box center [798, 273] width 29 height 5
